Goal: Find specific page/section: Find specific page/section

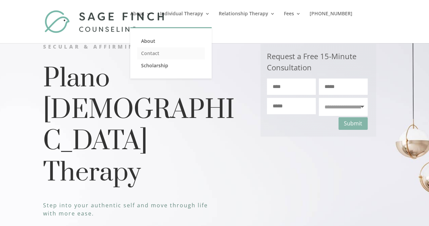
click at [161, 55] on link "Contact" at bounding box center [171, 53] width 68 height 12
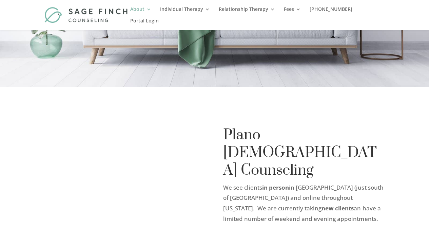
scroll to position [197, 0]
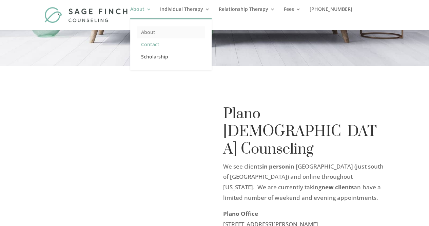
click at [159, 33] on link "About" at bounding box center [171, 32] width 68 height 12
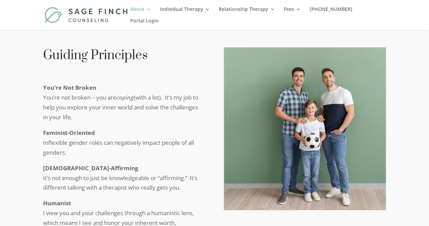
scroll to position [1696, 0]
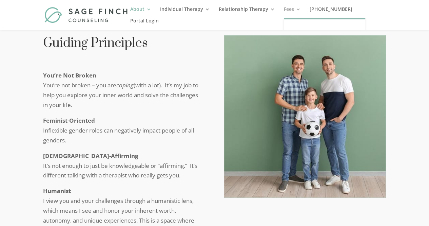
click at [301, 8] on link "Fees" at bounding box center [292, 13] width 17 height 12
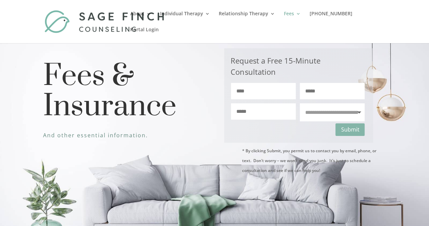
click at [296, 8] on div at bounding box center [214, 21] width 343 height 43
